Goal: Complete application form

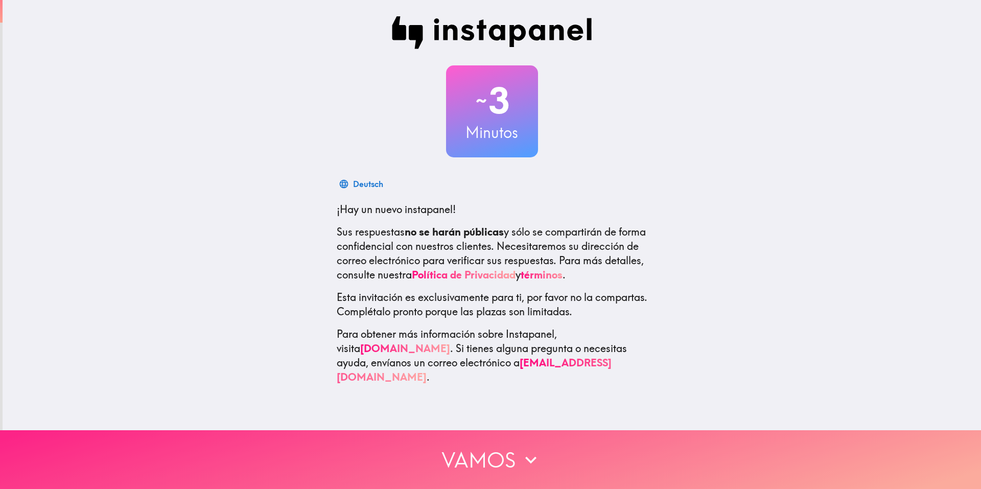
click at [480, 451] on button "Vamos" at bounding box center [490, 459] width 981 height 59
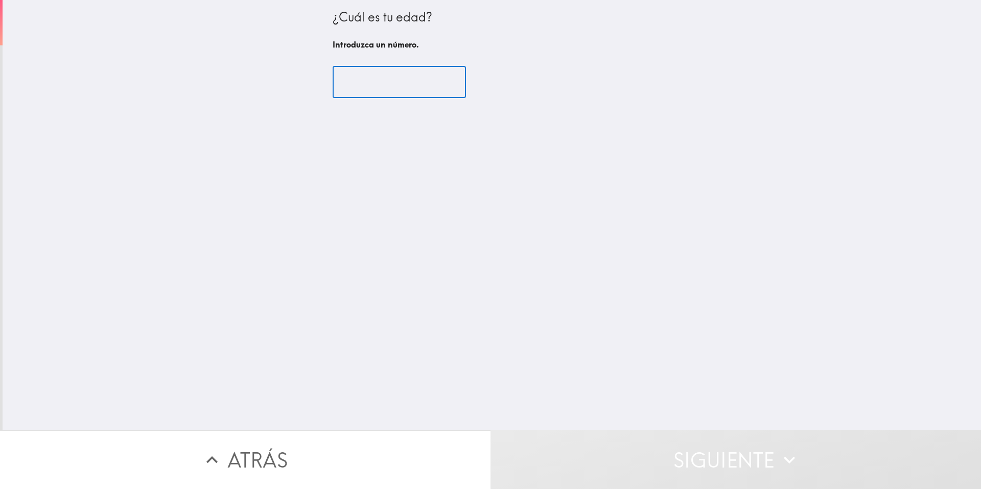
click at [406, 77] on input "number" at bounding box center [398, 82] width 133 height 32
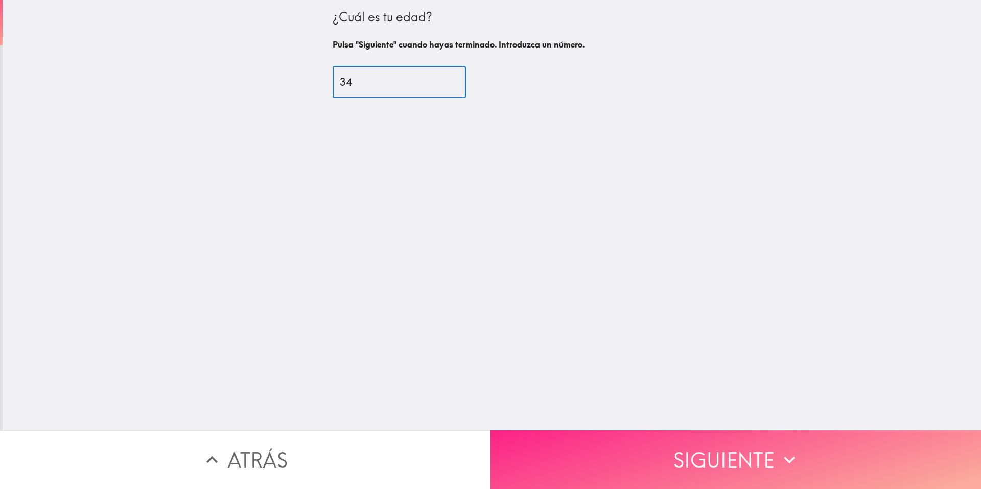
type input "34"
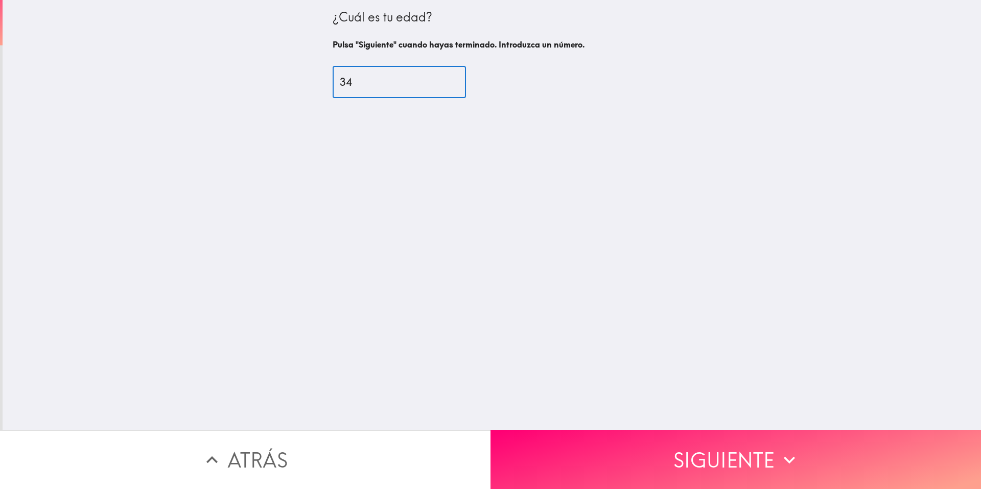
click at [675, 443] on button "Siguiente" at bounding box center [735, 459] width 490 height 59
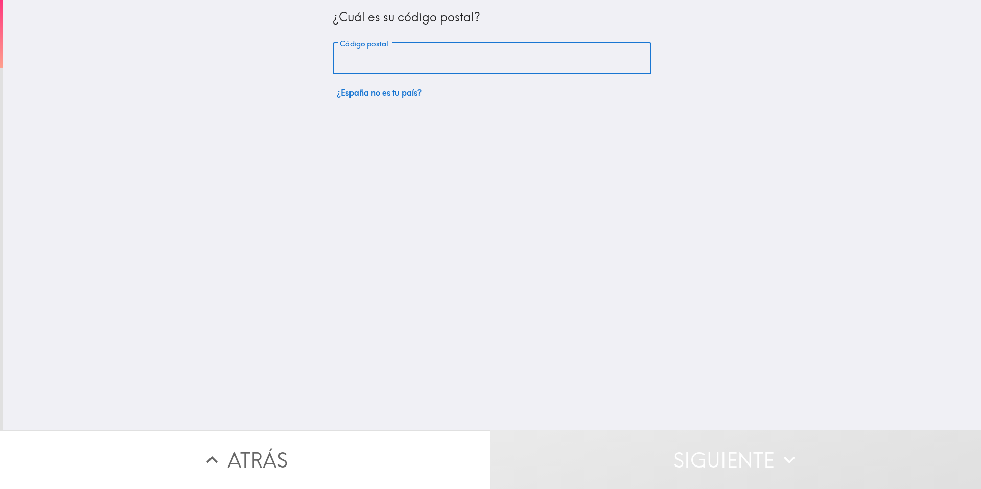
click at [384, 62] on input "Código postal" at bounding box center [491, 59] width 319 height 32
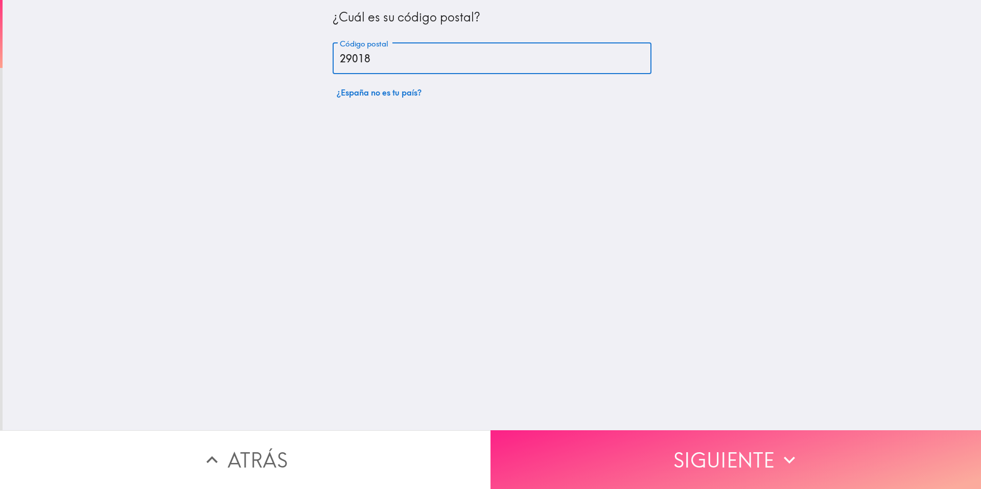
type input "29018"
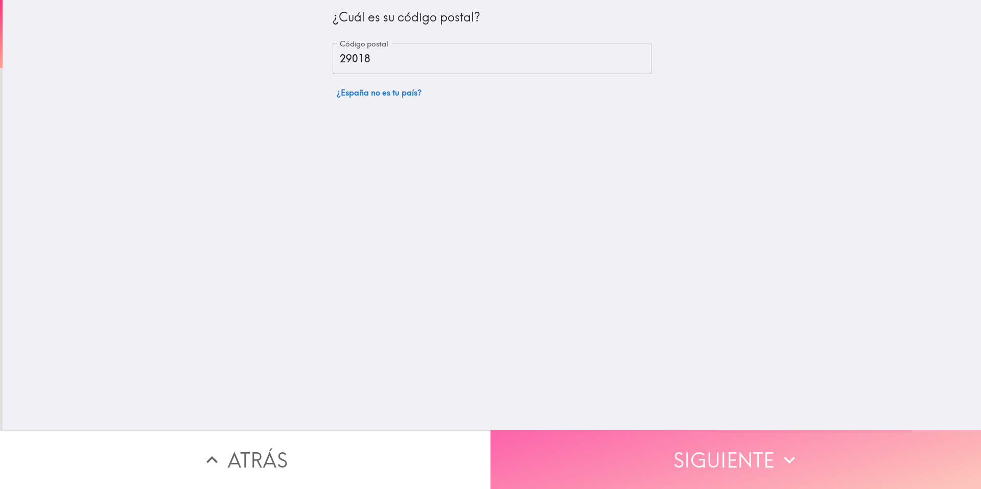
click at [716, 469] on button "Siguiente" at bounding box center [735, 459] width 490 height 59
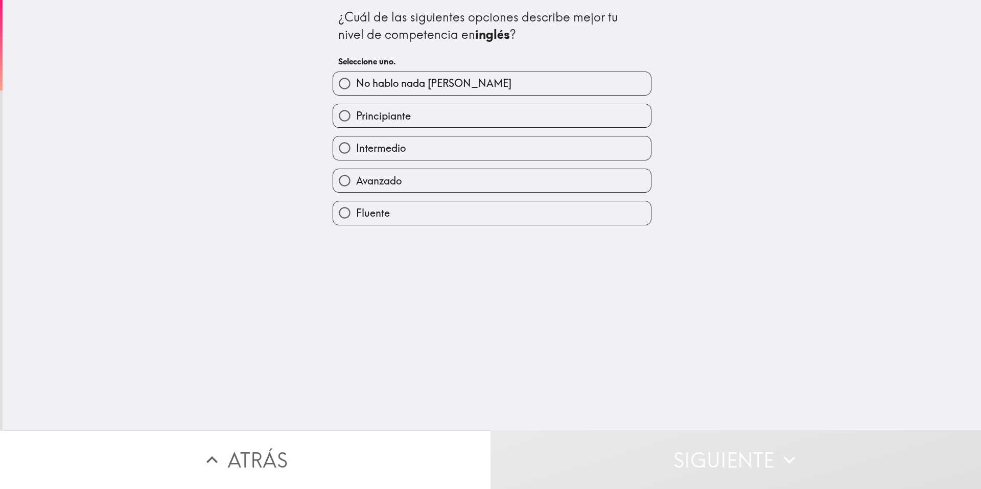
click at [379, 80] on span "No hablo nada [PERSON_NAME]" at bounding box center [433, 83] width 155 height 14
click at [356, 80] on input "No hablo nada [PERSON_NAME]" at bounding box center [344, 83] width 23 height 23
radio input "true"
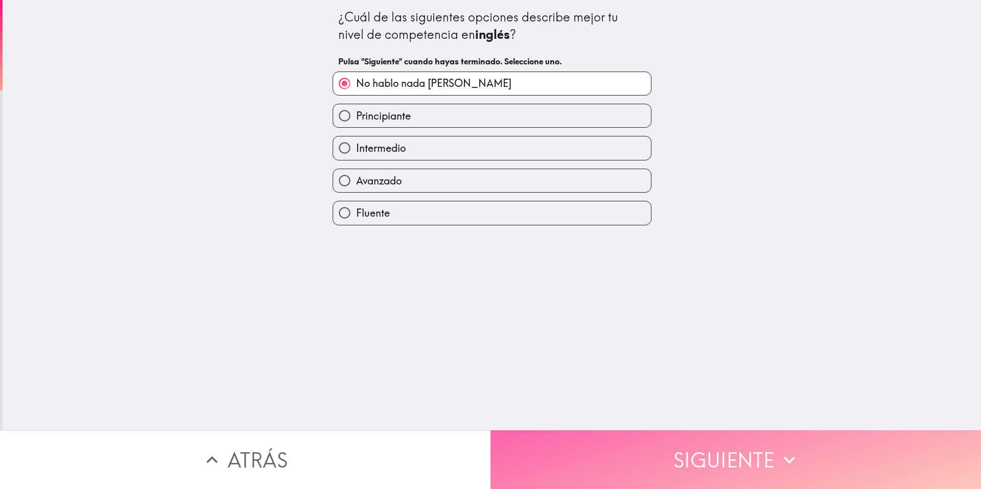
click at [613, 454] on button "Siguiente" at bounding box center [735, 459] width 490 height 59
